Goal: Navigation & Orientation: Find specific page/section

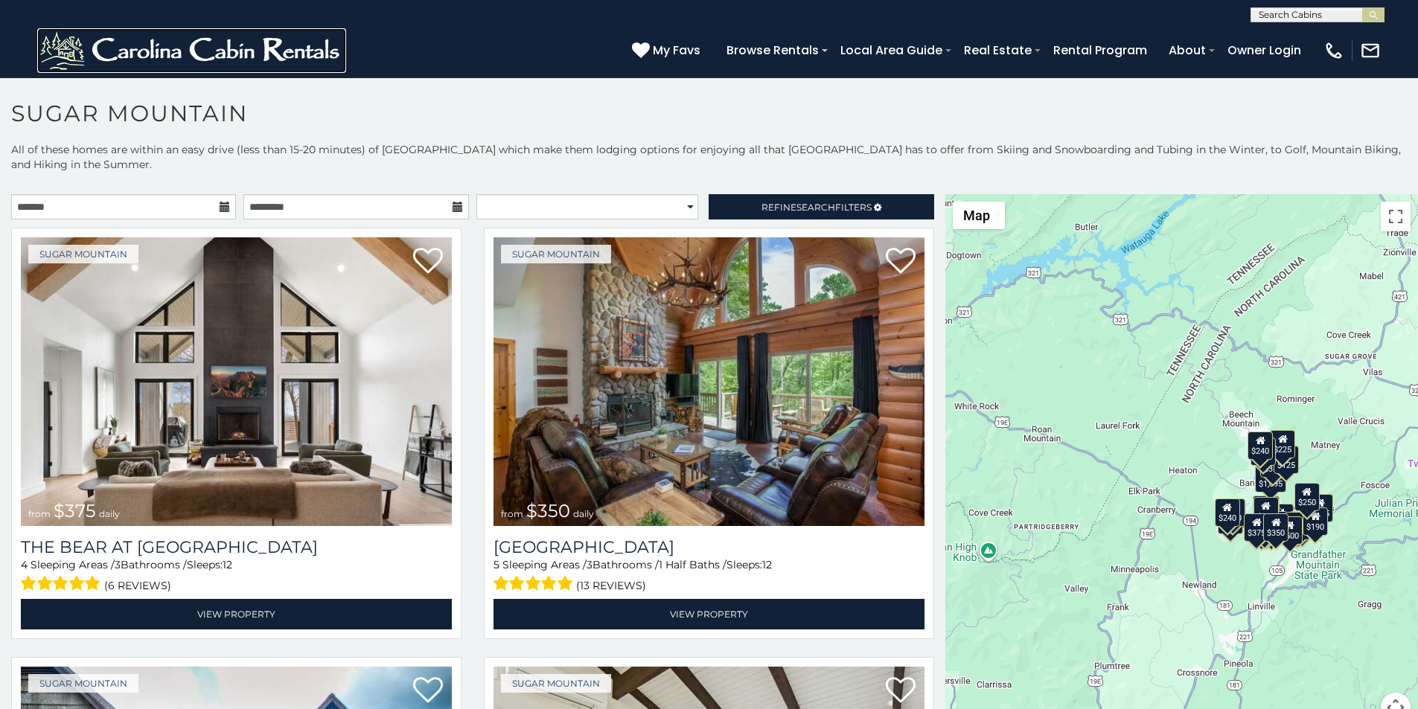
click at [52, 46] on img at bounding box center [191, 50] width 309 height 45
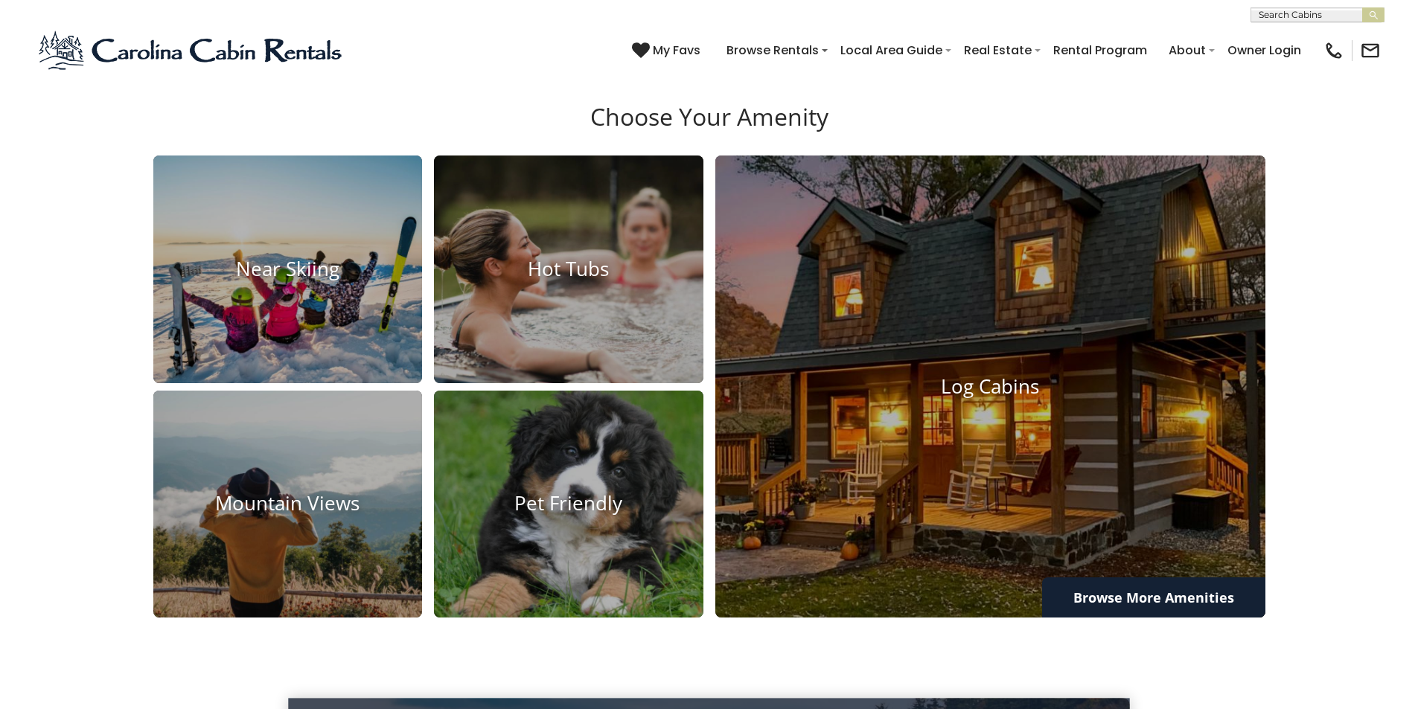
scroll to position [1433, 0]
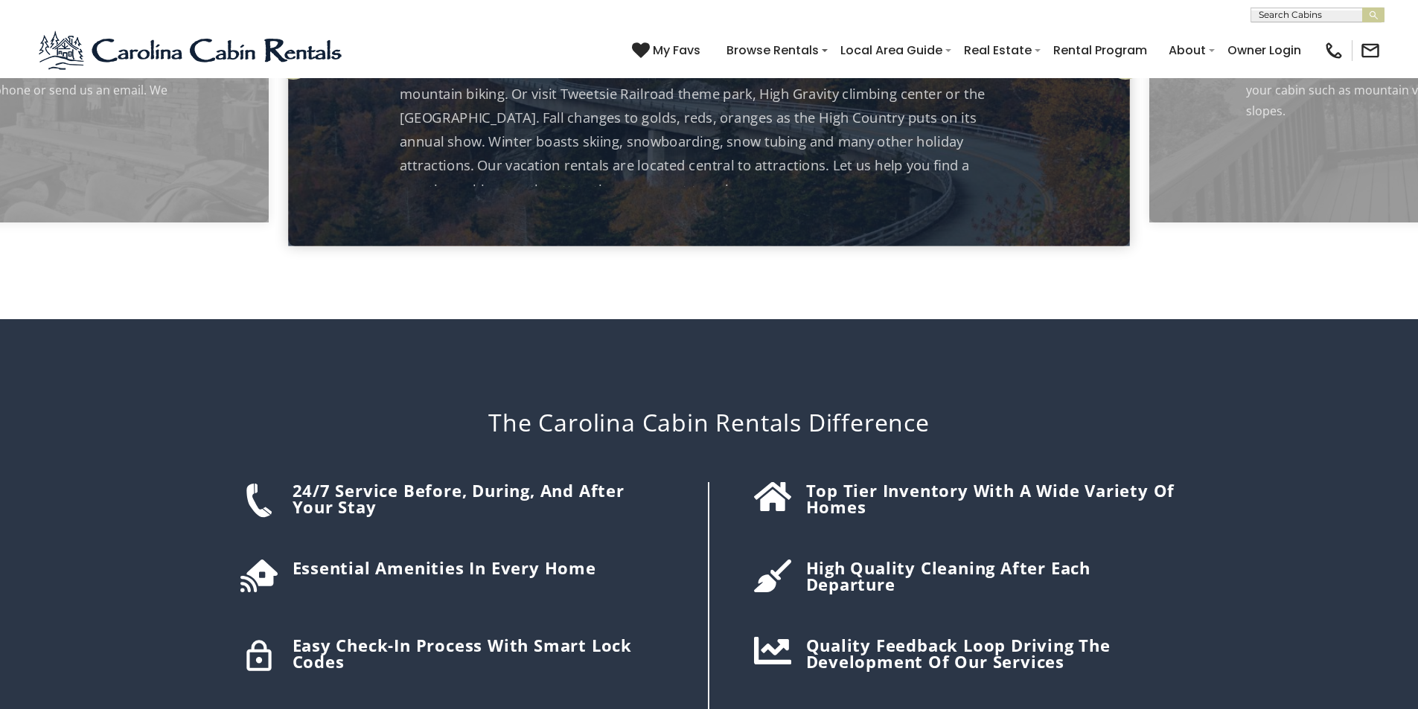
click at [410, 319] on div "The Carolina Cabin Rentals Difference 24/7 Service before, during, and after yo…" at bounding box center [709, 553] width 975 height 469
click at [726, 319] on div "The Carolina Cabin Rentals Difference 24/7 Service before, during, and after yo…" at bounding box center [709, 553] width 975 height 469
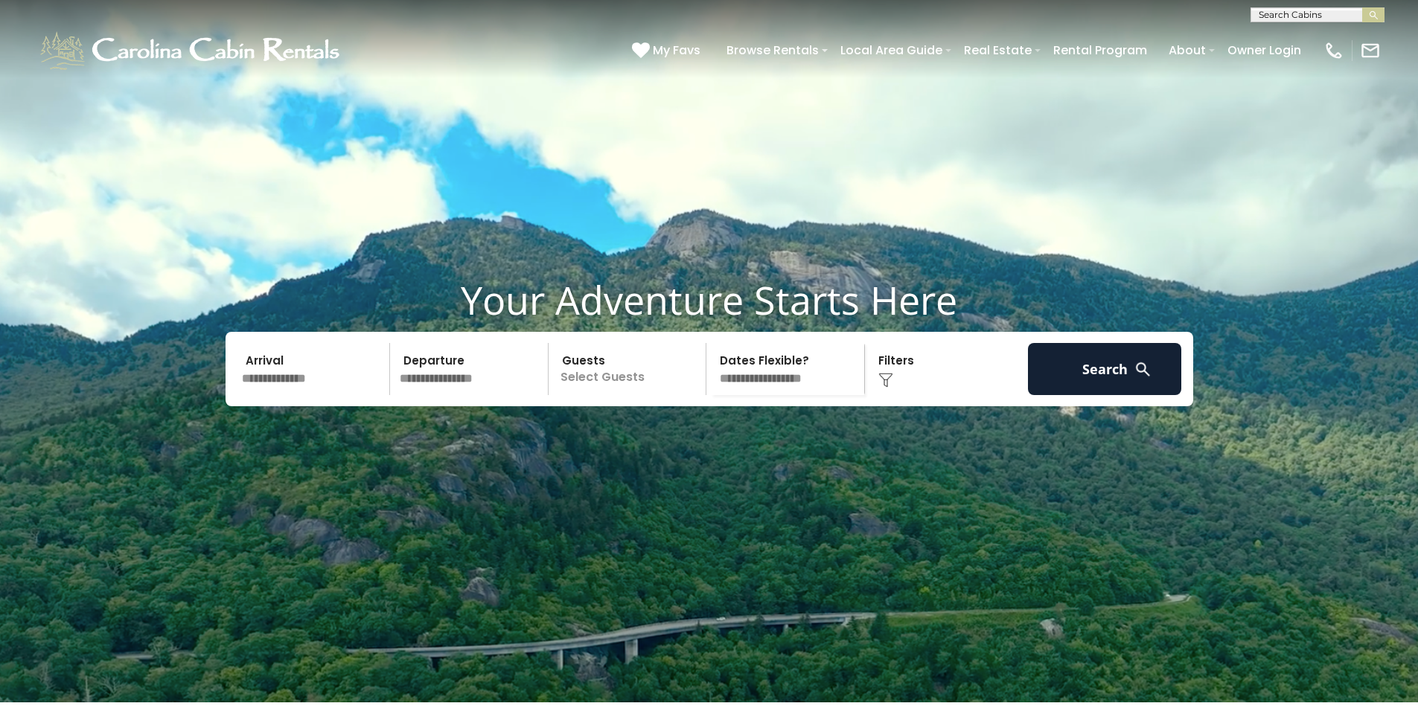
scroll to position [0, 0]
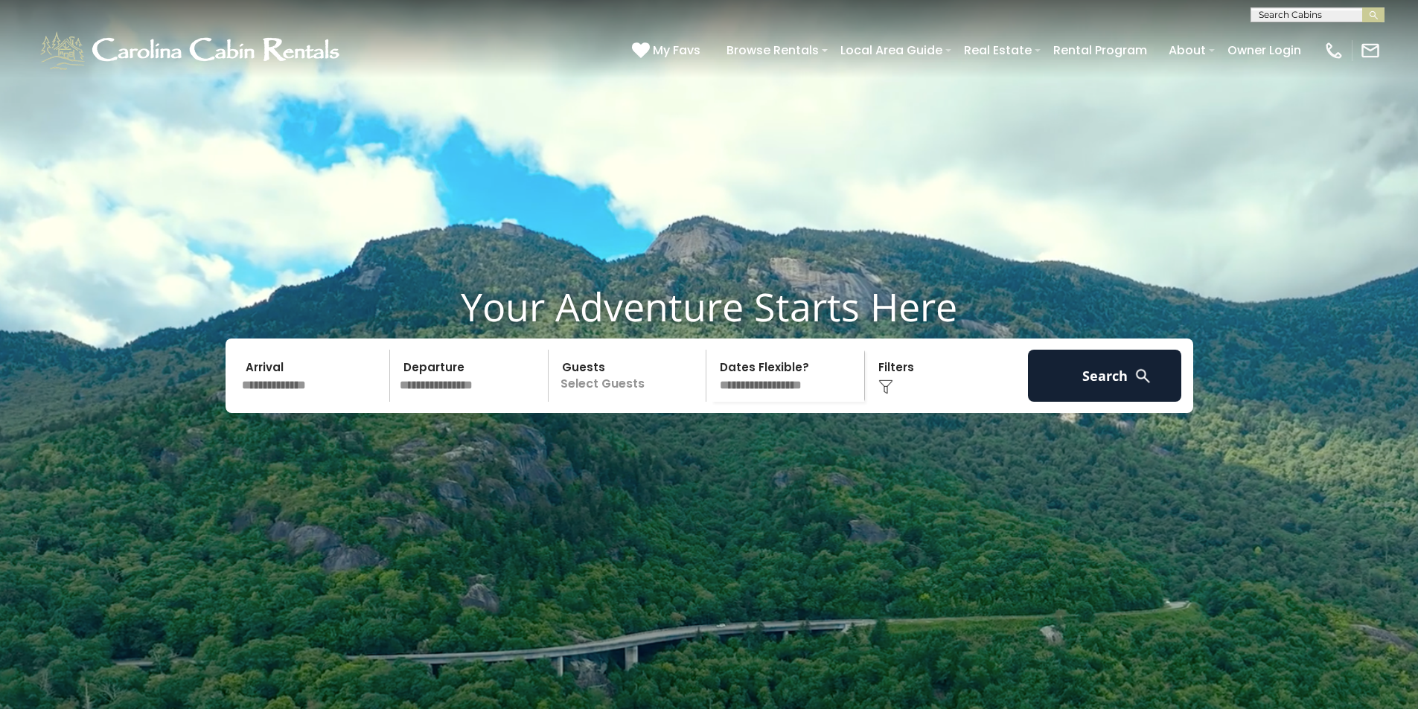
click at [726, 4] on div "**********" at bounding box center [709, 11] width 1418 height 22
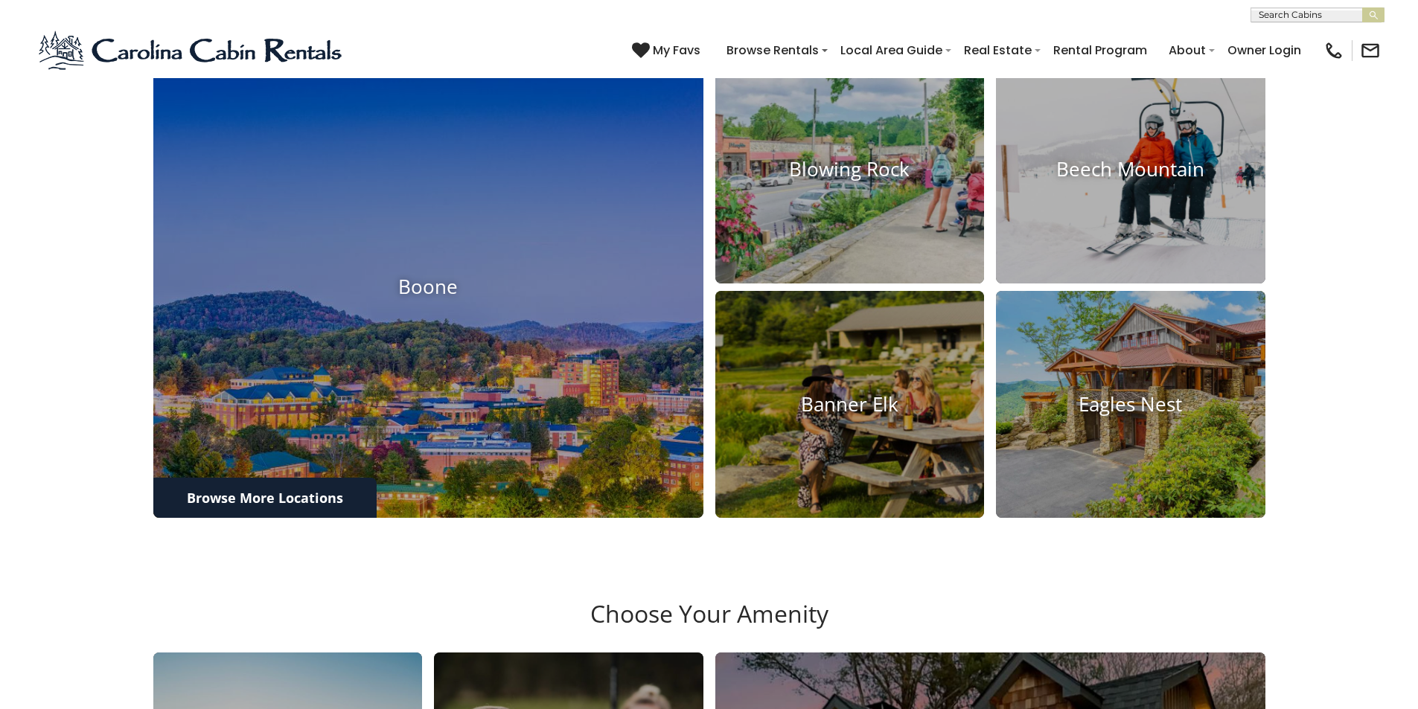
scroll to position [123, 0]
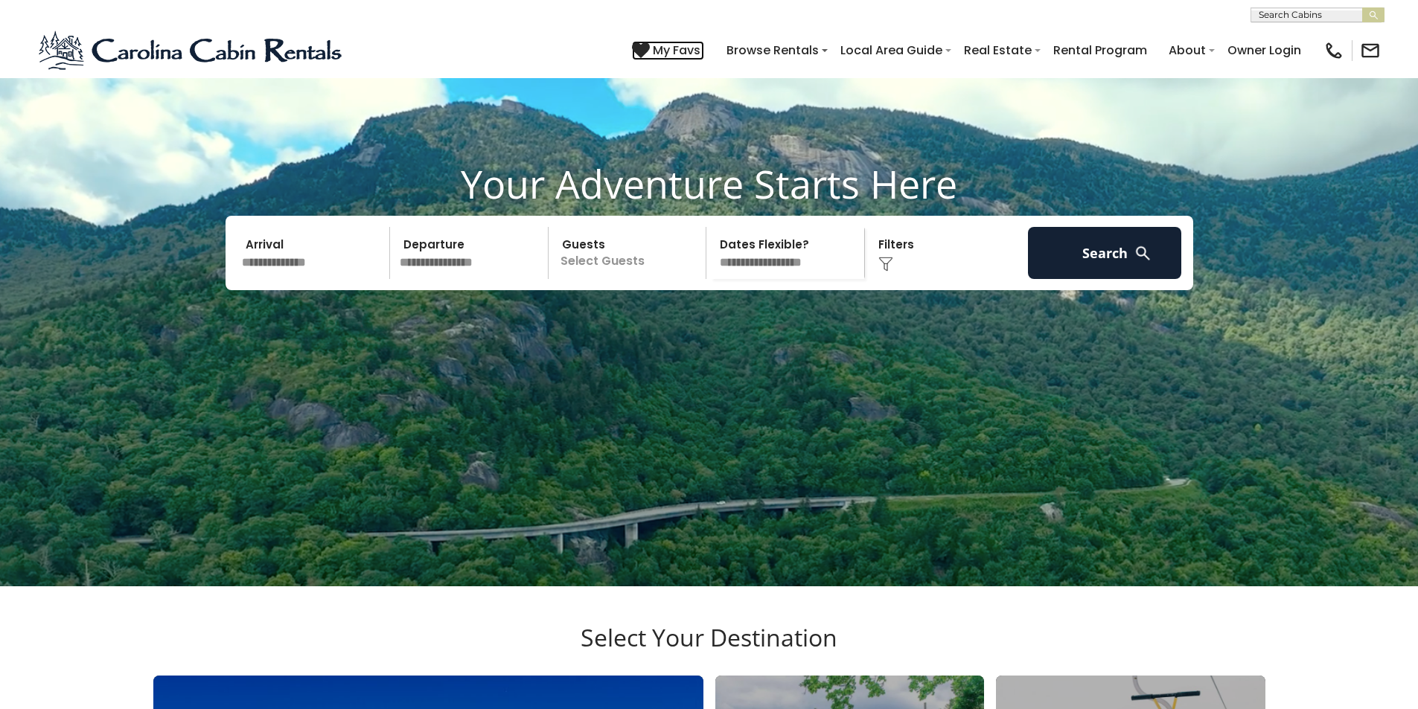
click at [650, 44] on icon at bounding box center [641, 50] width 18 height 18
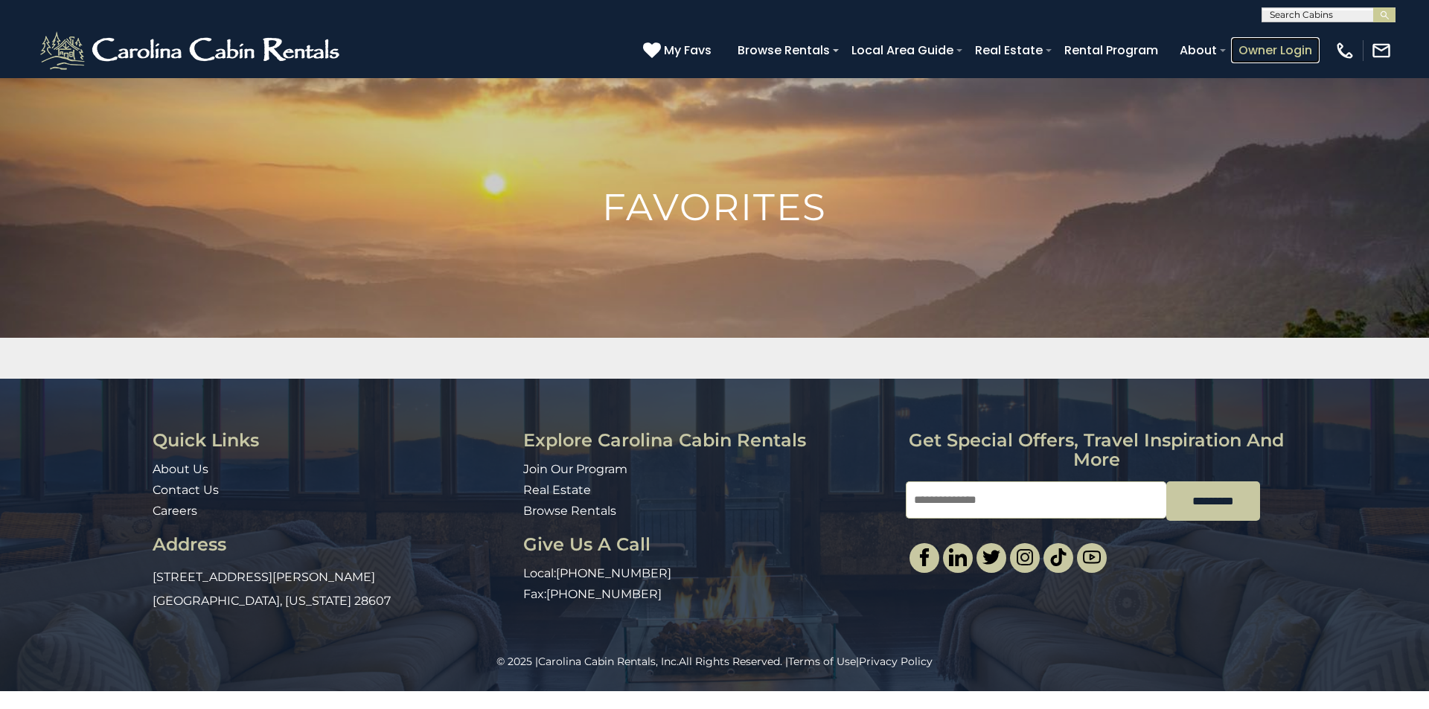
click at [1288, 42] on link "Owner Login" at bounding box center [1275, 50] width 89 height 26
